Goal: Find specific page/section

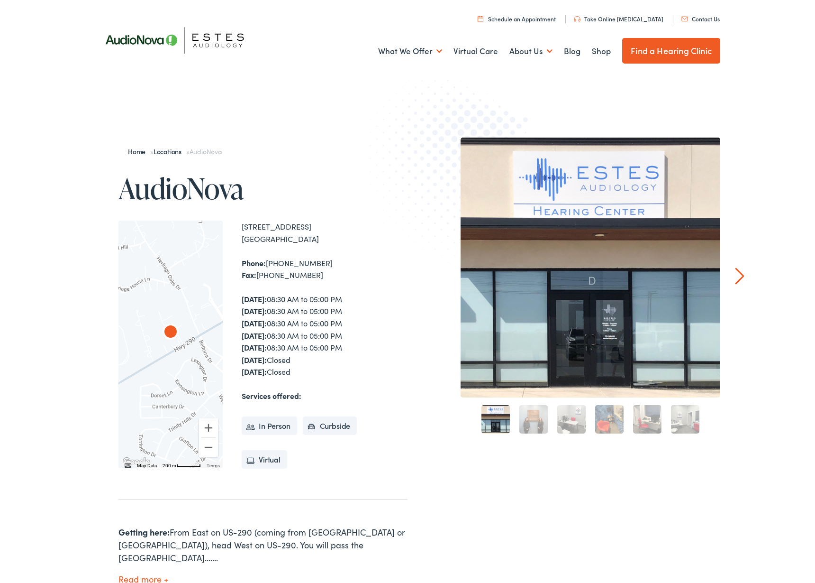
click at [417, 312] on div "Home » Locations » AudioNova AudioNova ← Move left → Move right ↑ Move up ↓ Mov…" at bounding box center [408, 390] width 626 height 507
click at [600, 52] on link "Shop" at bounding box center [601, 51] width 19 height 35
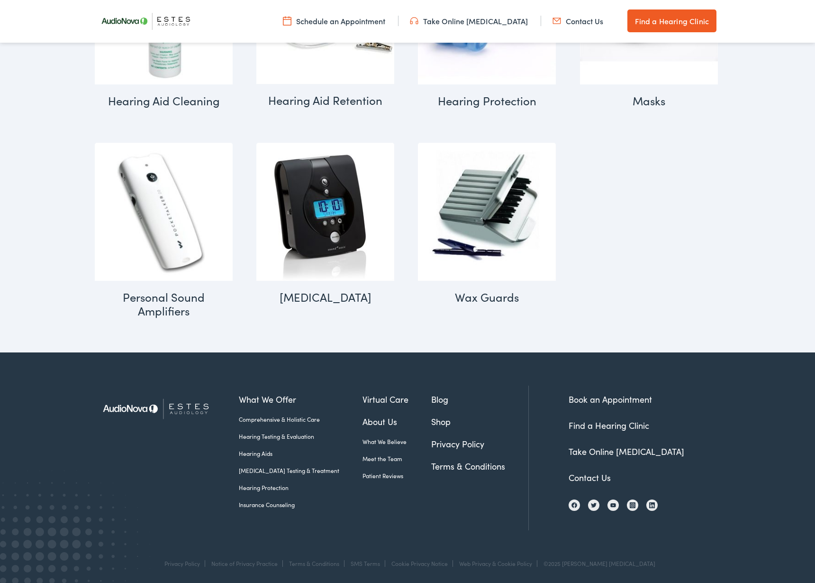
scroll to position [1012, 0]
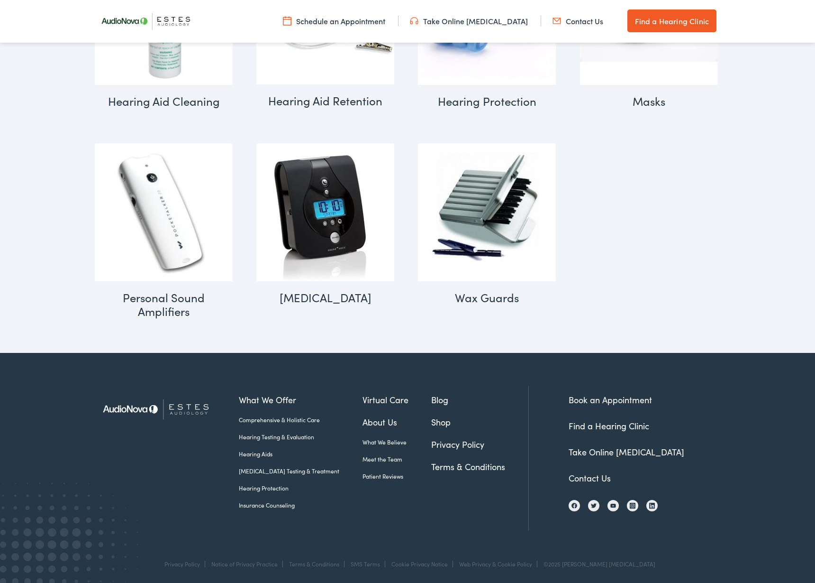
click at [613, 424] on link "Find a Hearing Clinic" at bounding box center [609, 425] width 81 height 12
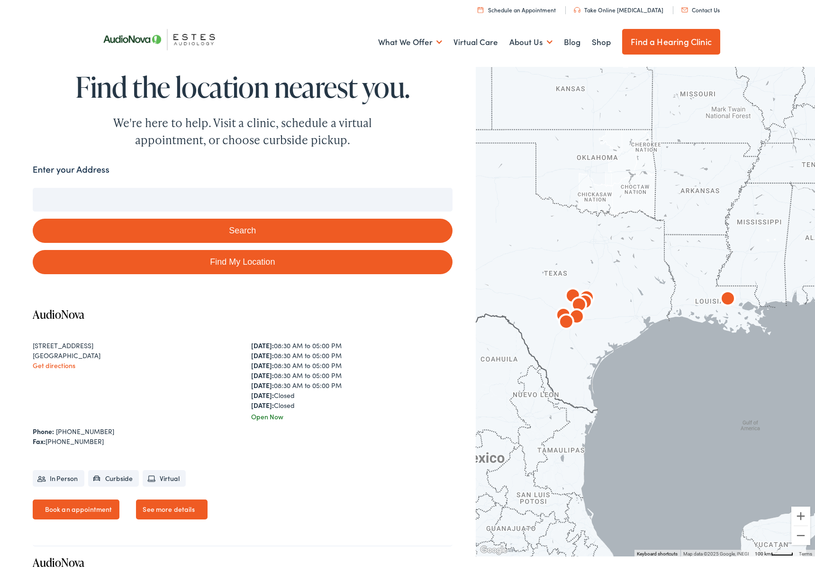
click at [135, 201] on input "Enter your Address" at bounding box center [243, 200] width 420 height 24
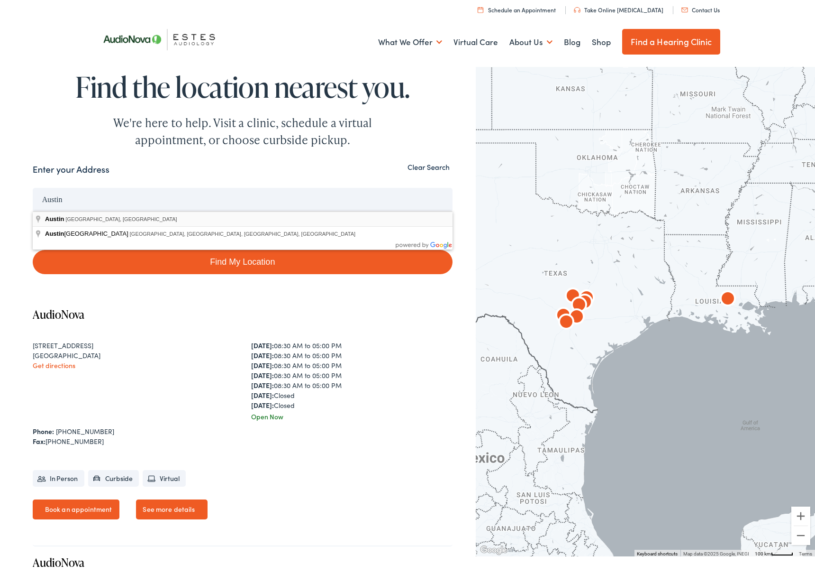
type input "Austin, TX, USA"
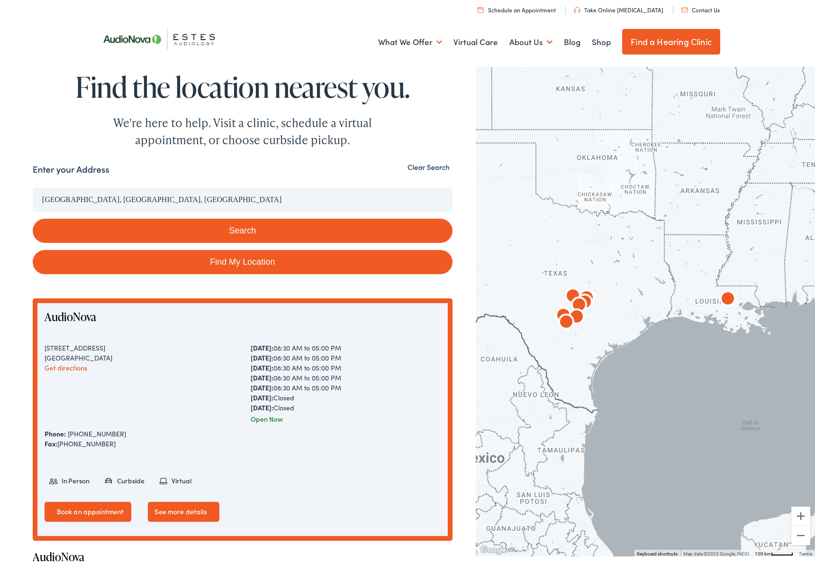
click at [244, 230] on button "Search" at bounding box center [243, 231] width 420 height 24
